Goal: Transaction & Acquisition: Download file/media

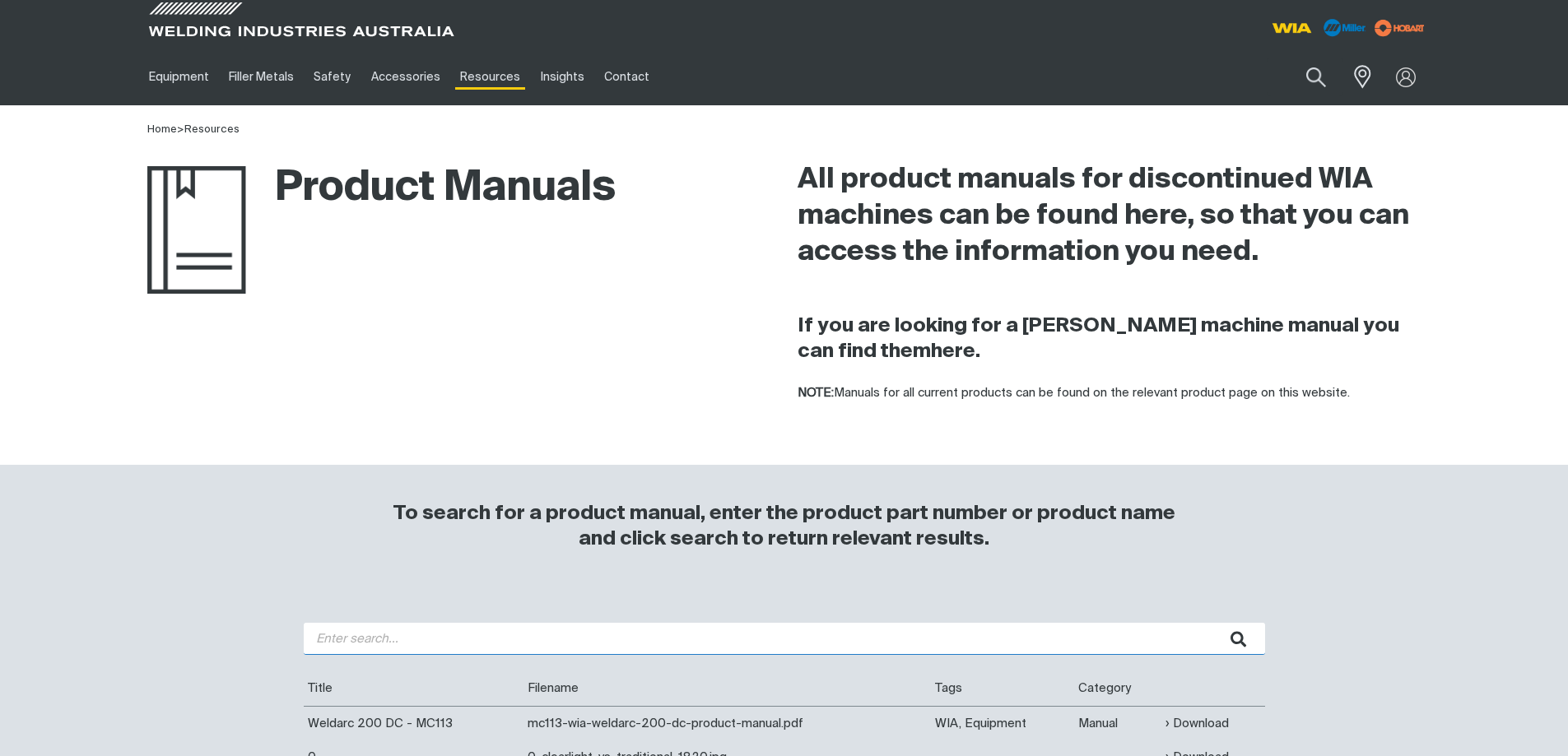
click at [537, 634] on input "search" at bounding box center [785, 639] width 962 height 32
click at [1214, 623] on button "submit" at bounding box center [1240, 639] width 52 height 32
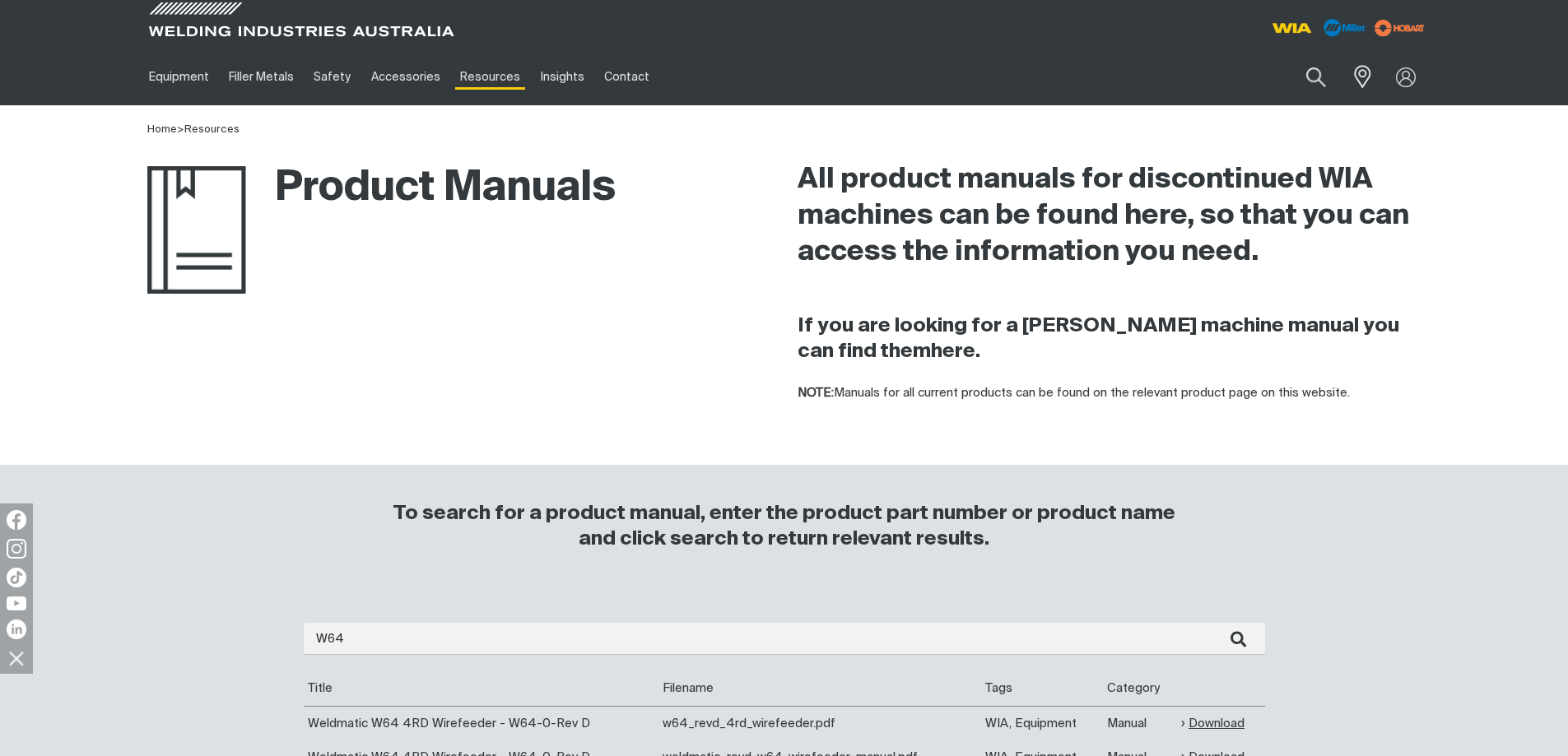
click at [1205, 717] on link "Download" at bounding box center [1213, 724] width 64 height 19
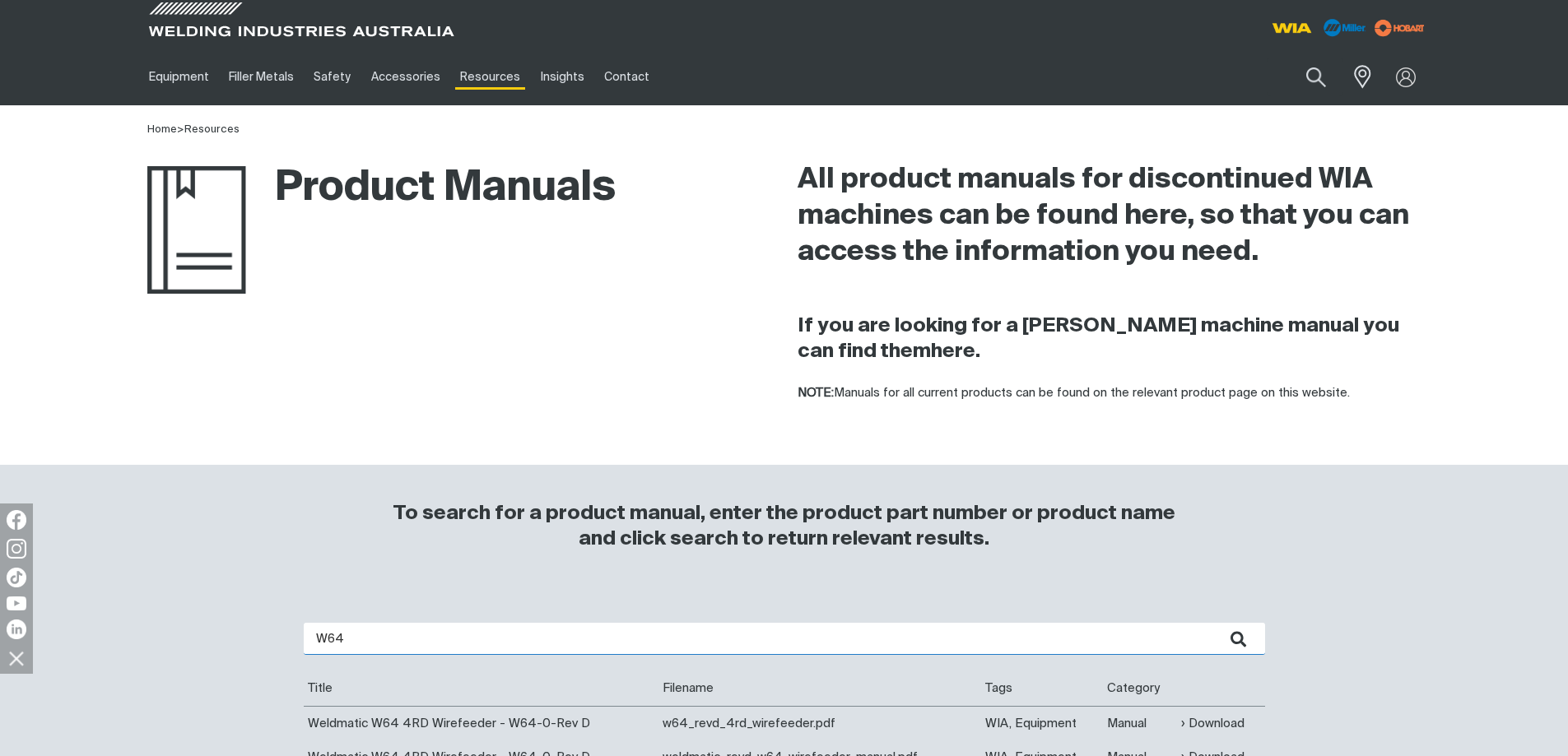
click at [346, 641] on input "W64" at bounding box center [785, 639] width 962 height 32
type input "W65"
click at [1214, 623] on button "submit" at bounding box center [1240, 639] width 52 height 32
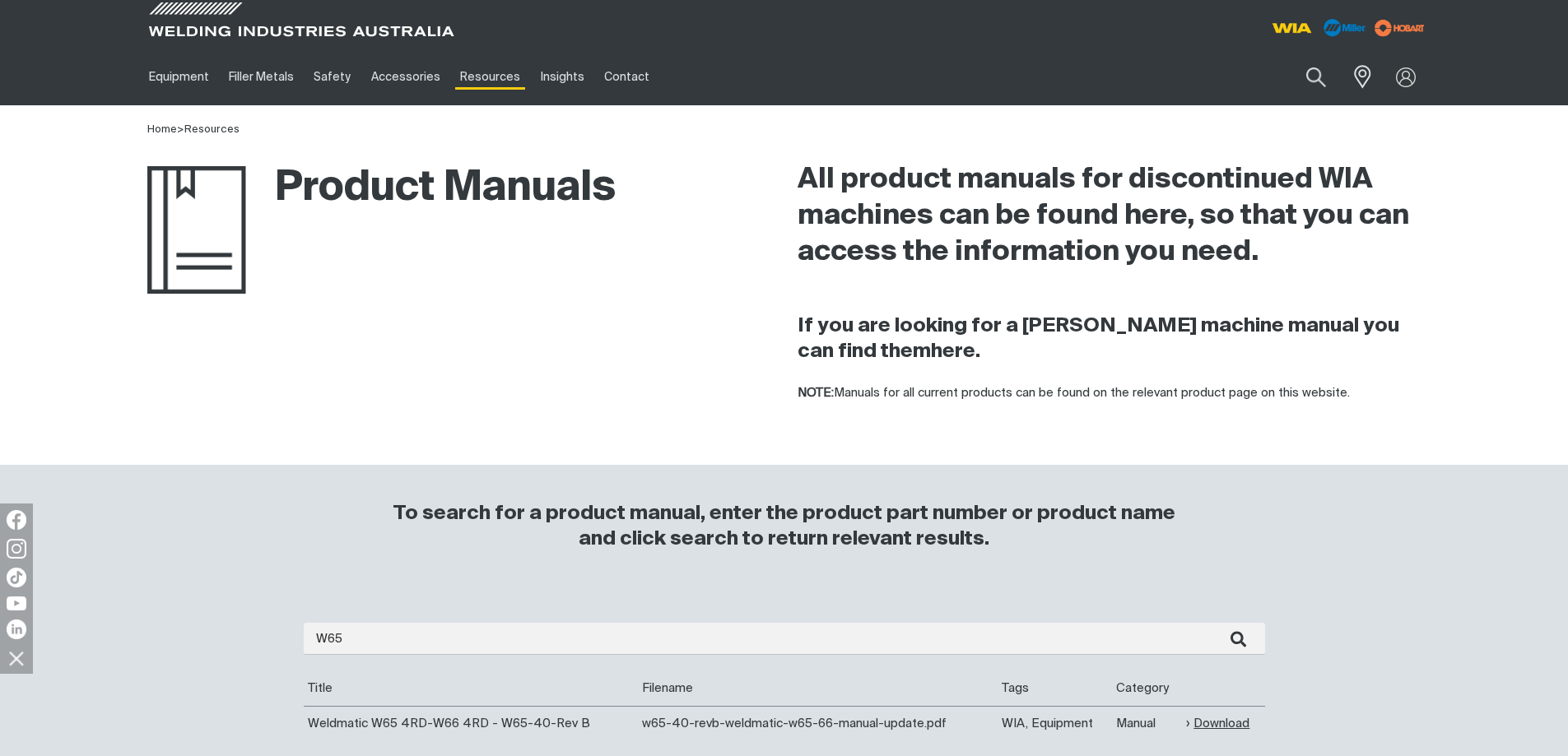
click at [1211, 719] on link "Download" at bounding box center [1217, 724] width 64 height 19
